Goal: Task Accomplishment & Management: Manage account settings

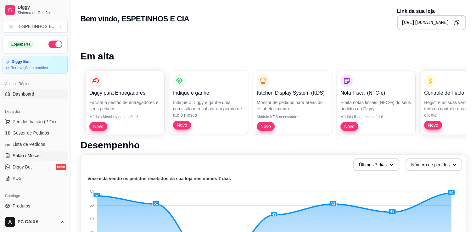
click at [37, 154] on span "Salão / Mesas" at bounding box center [27, 156] width 28 height 6
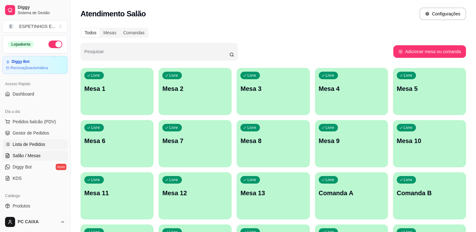
click at [35, 148] on link "Lista de Pedidos" at bounding box center [35, 144] width 65 height 10
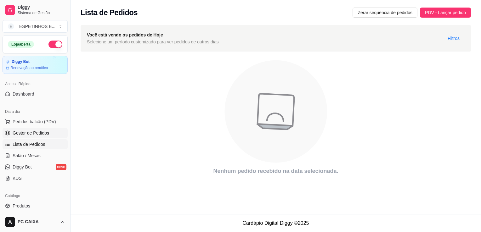
click at [28, 136] on link "Gestor de Pedidos" at bounding box center [35, 133] width 65 height 10
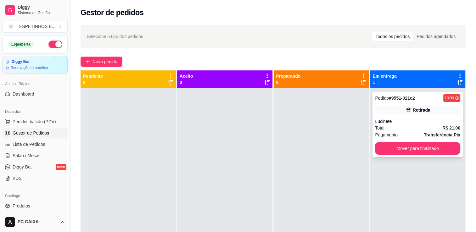
click at [401, 128] on div "Total R$ 21,00" at bounding box center [417, 128] width 85 height 7
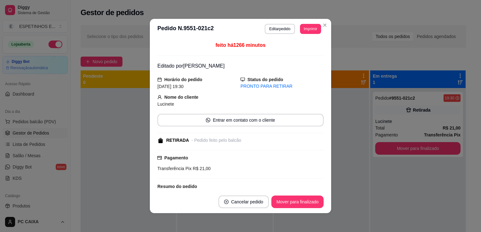
click at [309, 31] on button "Imprimir" at bounding box center [310, 29] width 21 height 10
click at [299, 50] on button "IMPRESSORA" at bounding box center [296, 51] width 46 height 10
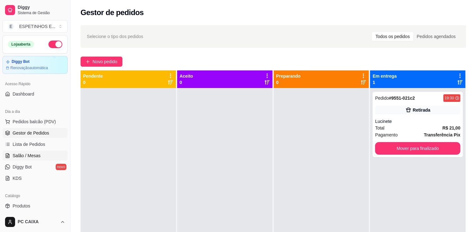
click at [35, 154] on span "Salão / Mesas" at bounding box center [27, 156] width 28 height 6
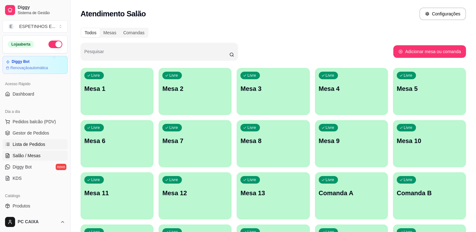
click at [32, 144] on span "Lista de Pedidos" at bounding box center [29, 144] width 33 height 6
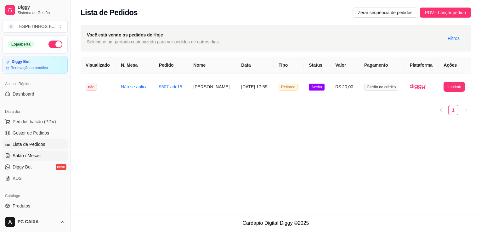
click at [33, 154] on span "Salão / Mesas" at bounding box center [27, 156] width 28 height 6
